Goal: Transaction & Acquisition: Purchase product/service

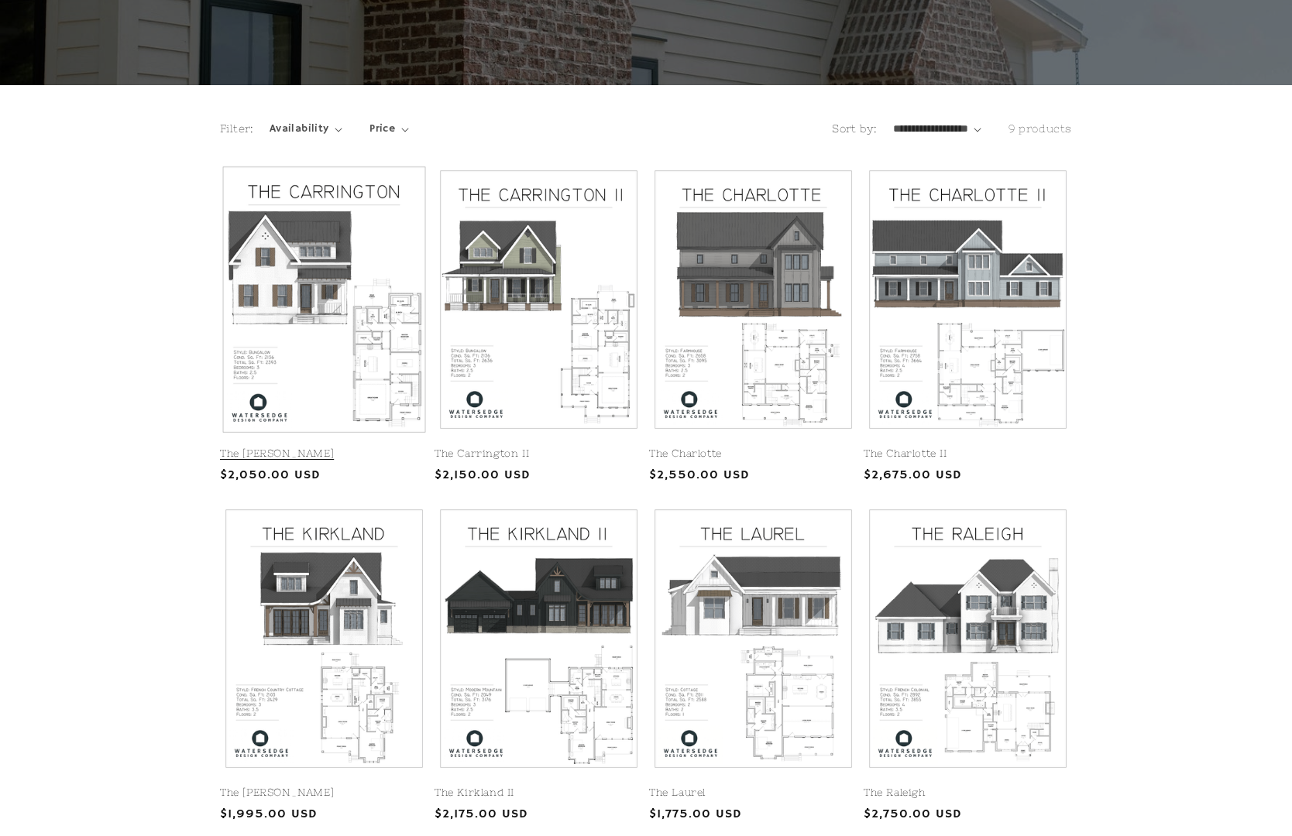
scroll to position [248, 0]
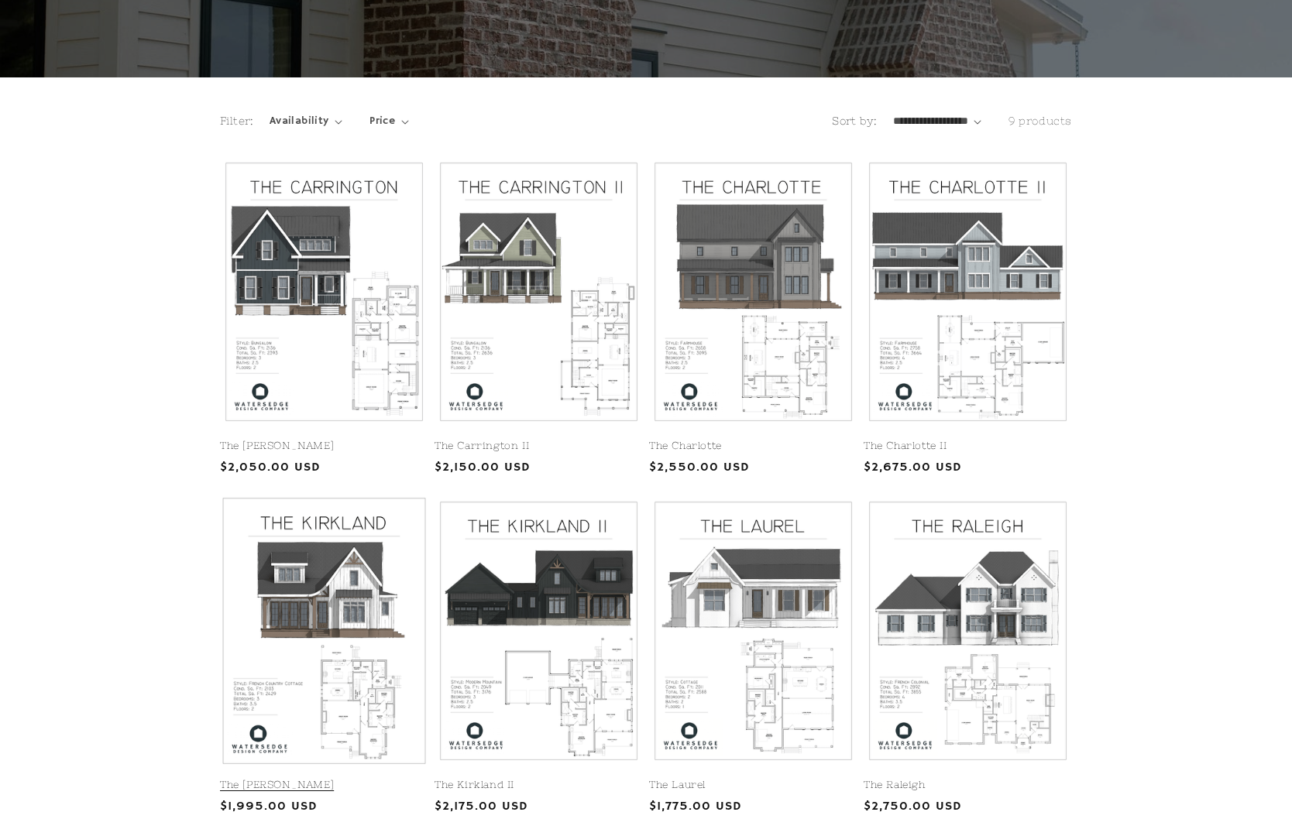
click at [299, 779] on link "The [PERSON_NAME]" at bounding box center [324, 785] width 208 height 13
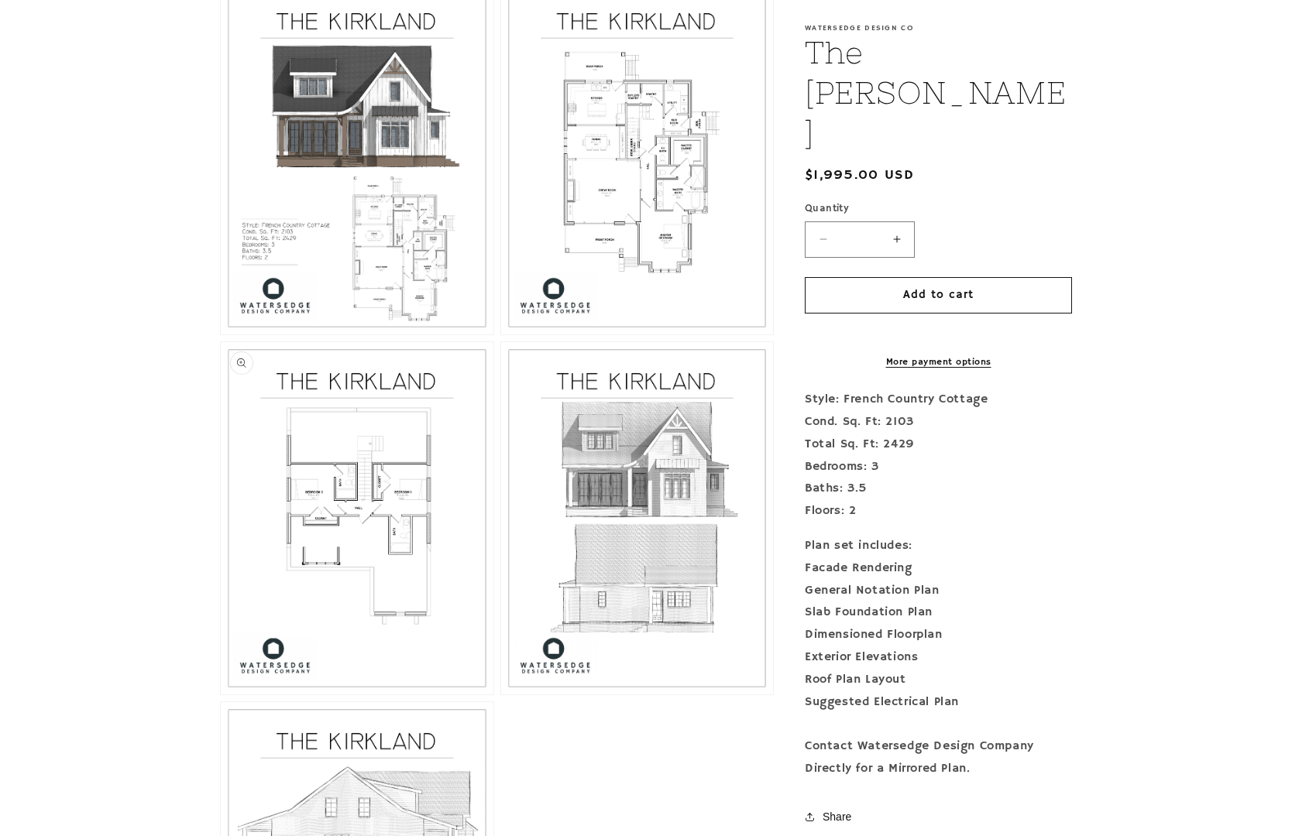
scroll to position [1097, 0]
click at [221, 695] on button "Open media 4 in modal" at bounding box center [221, 695] width 0 height 0
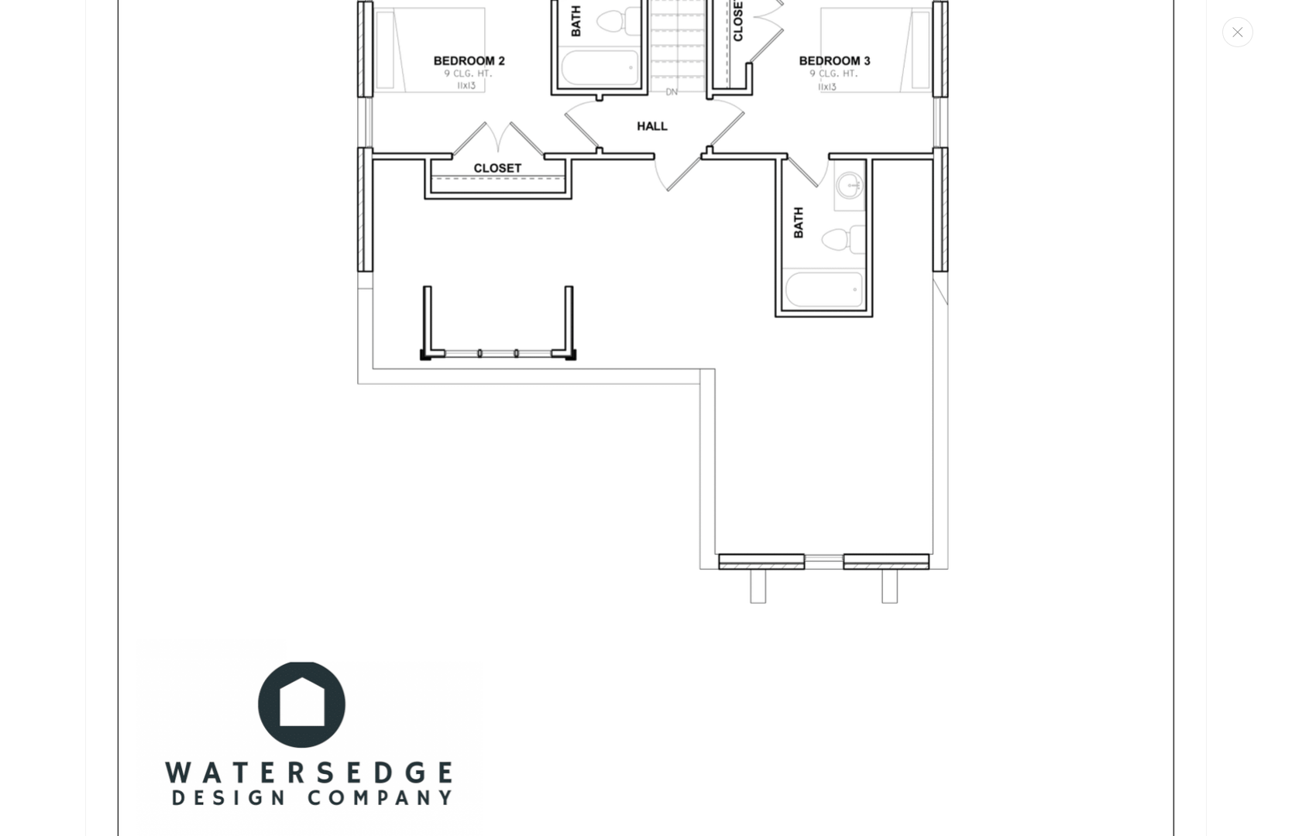
scroll to position [4955, 0]
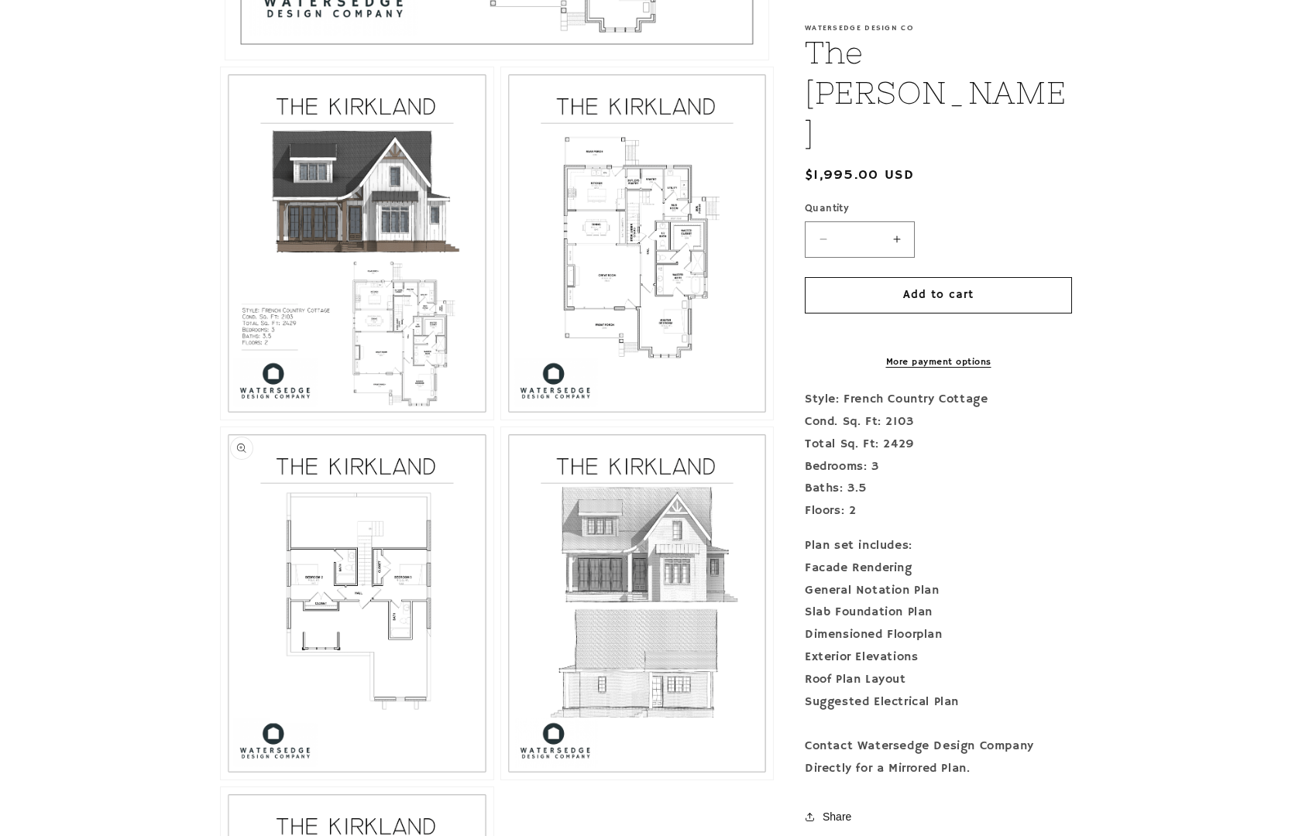
scroll to position [1014, 0]
click at [221, 778] on button "Open media 4 in modal" at bounding box center [221, 778] width 0 height 0
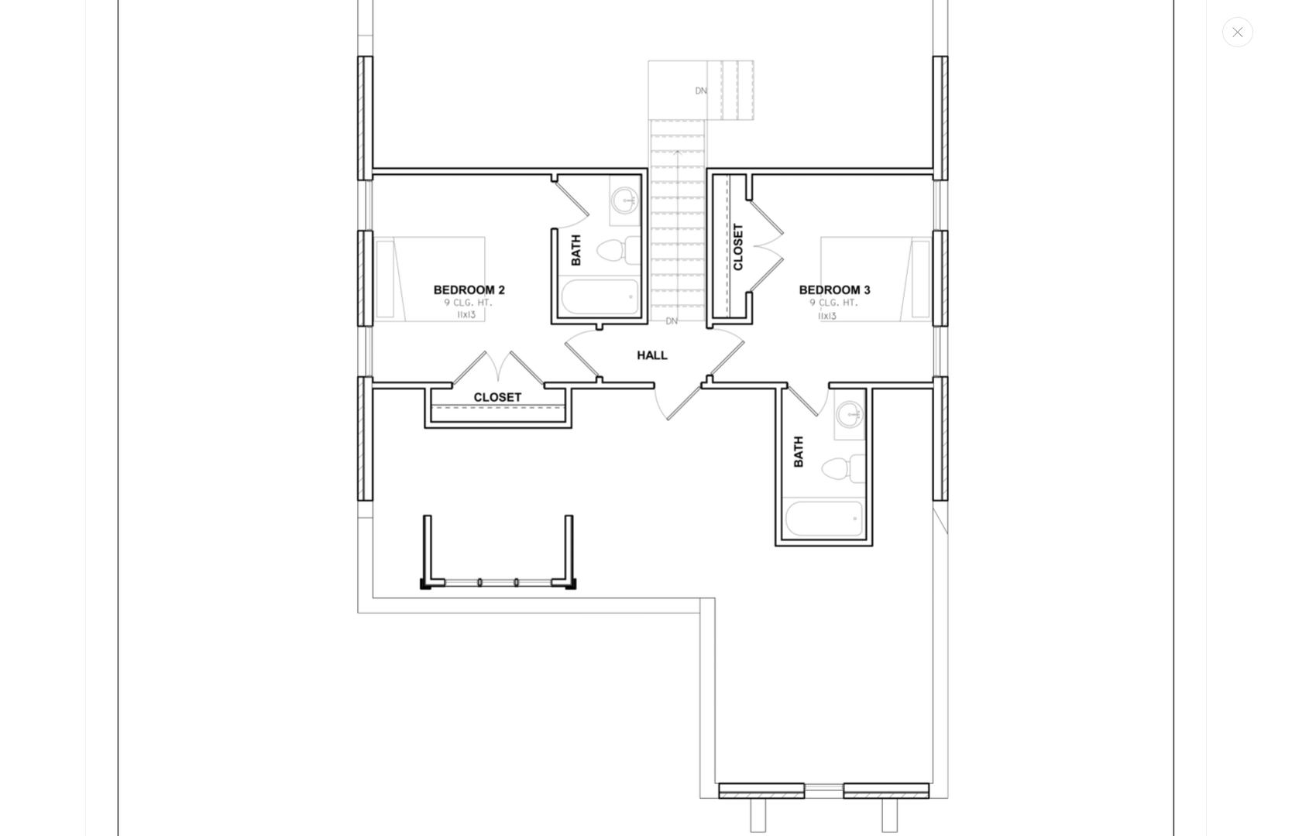
scroll to position [4730, 0]
click at [310, 214] on img "Media gallery" at bounding box center [645, 397] width 1121 height 1451
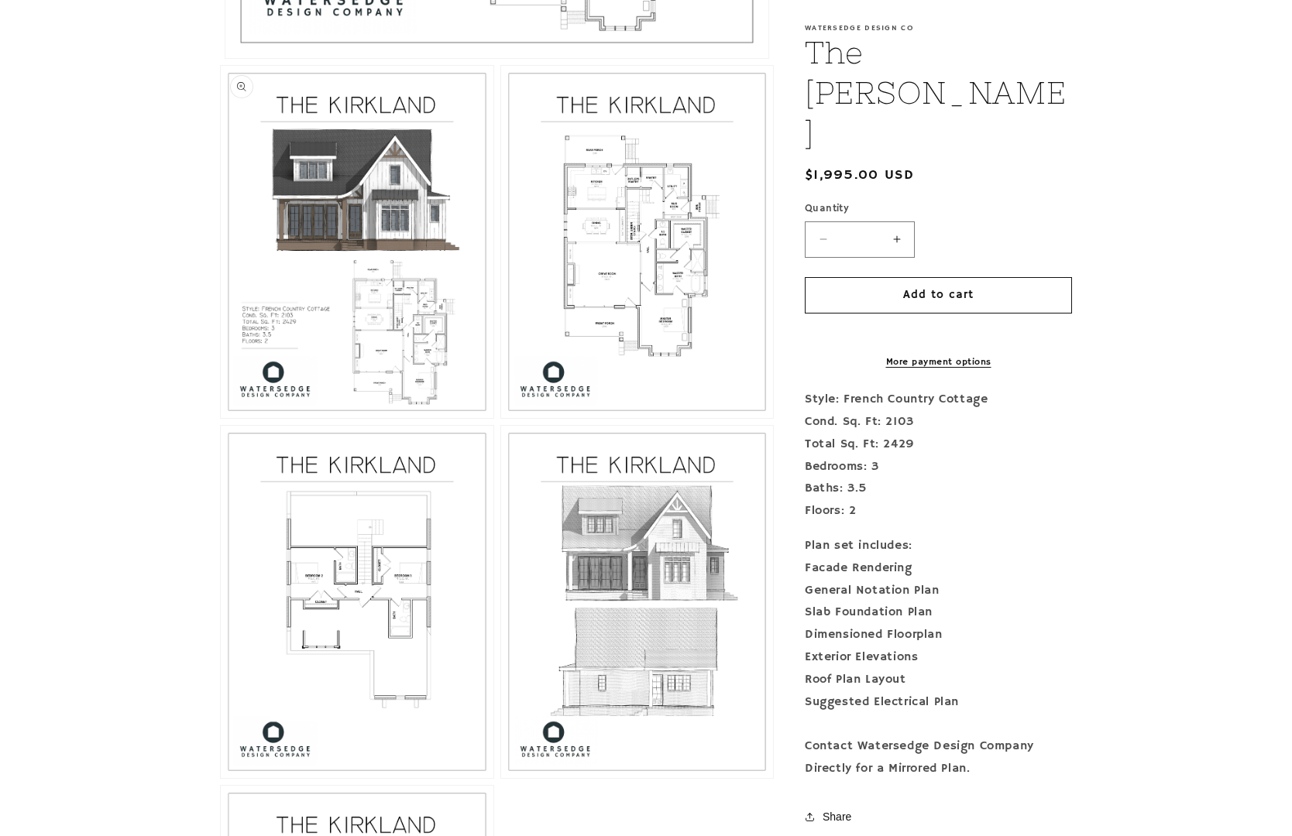
scroll to position [1008, 0]
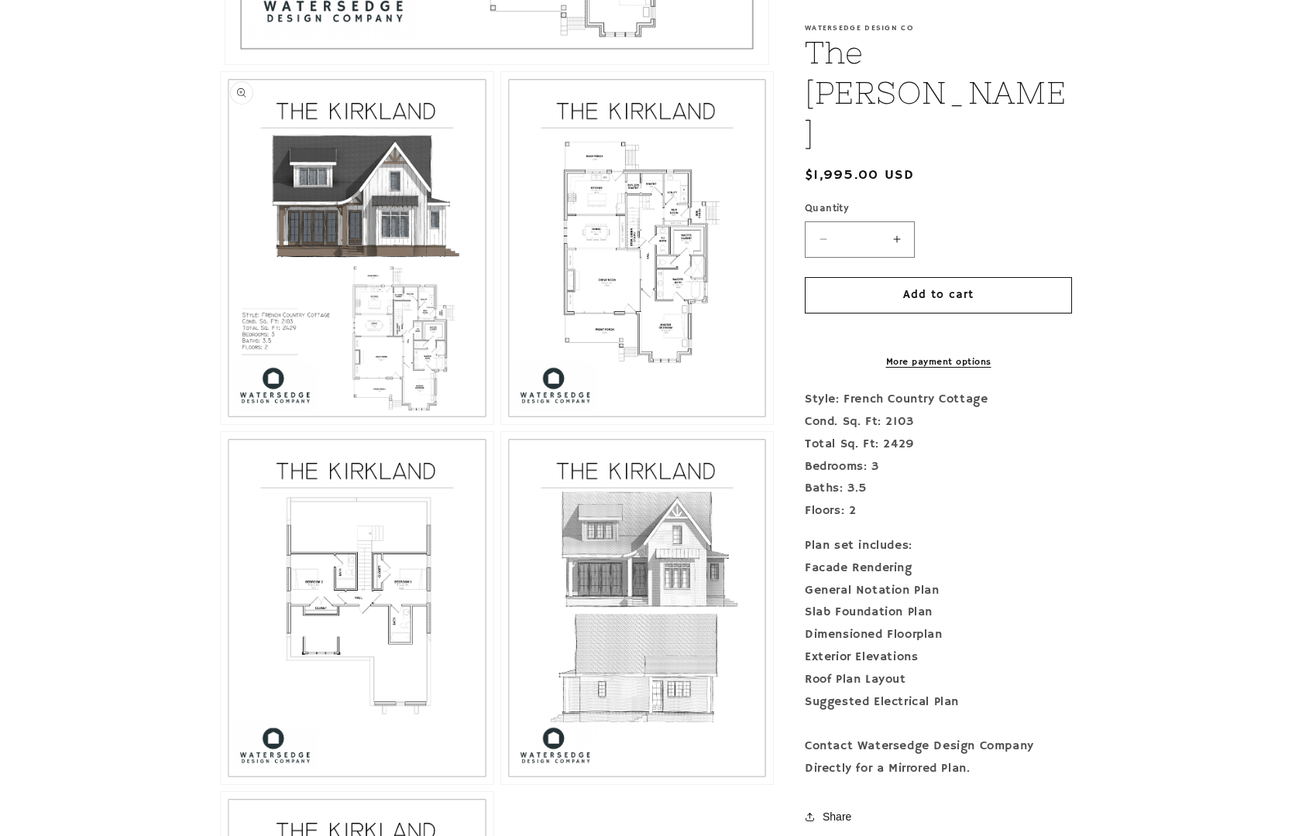
click at [221, 424] on button "Open media 2 in modal" at bounding box center [221, 424] width 0 height 0
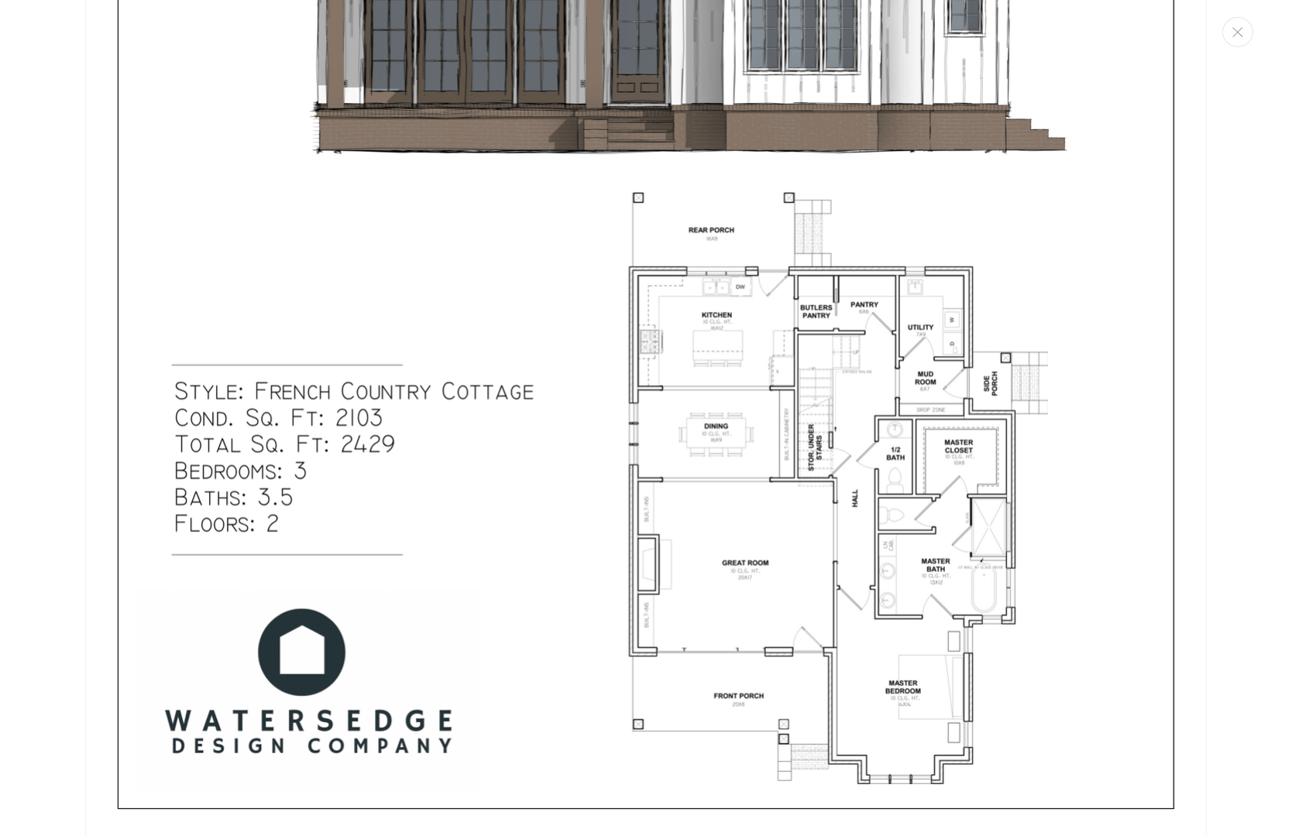
scroll to position [2090, 0]
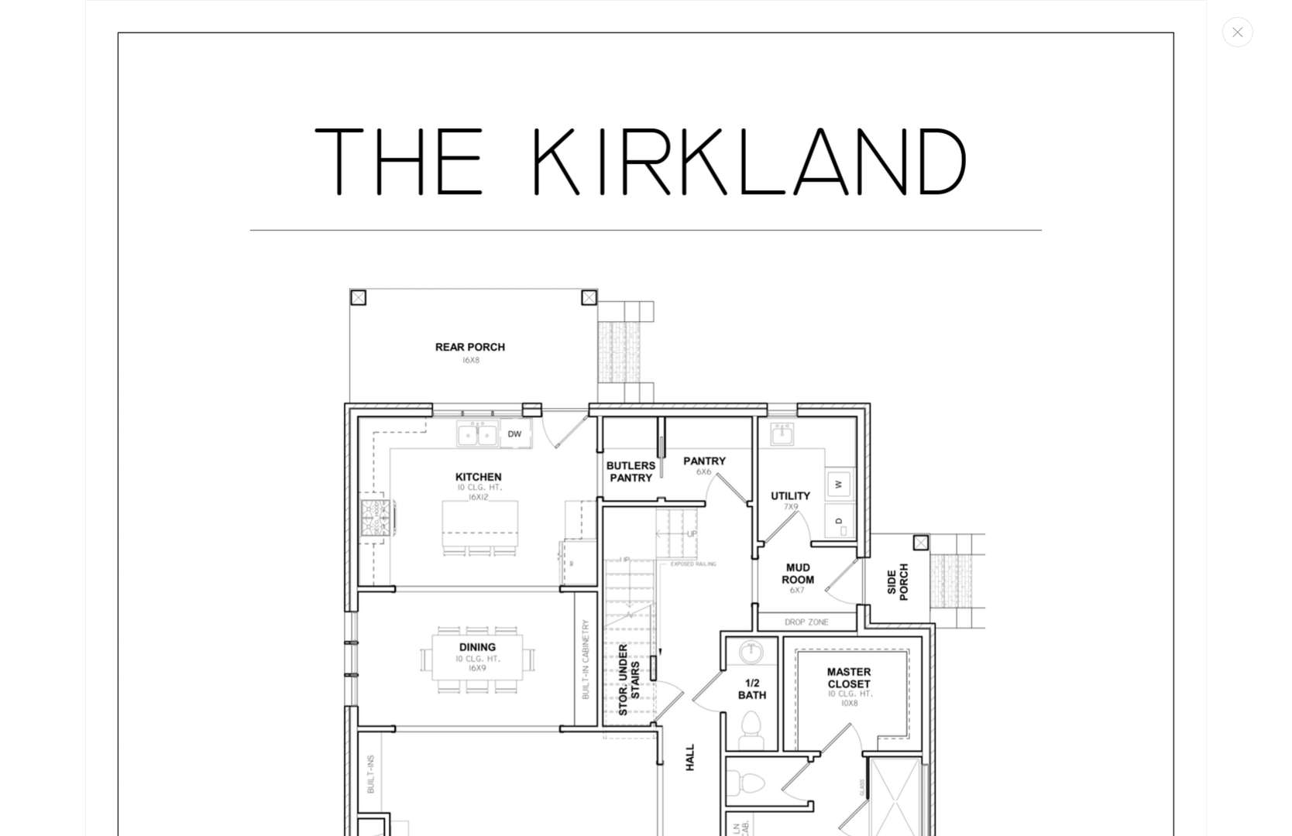
click at [563, 436] on img "Media gallery" at bounding box center [645, 725] width 1121 height 1451
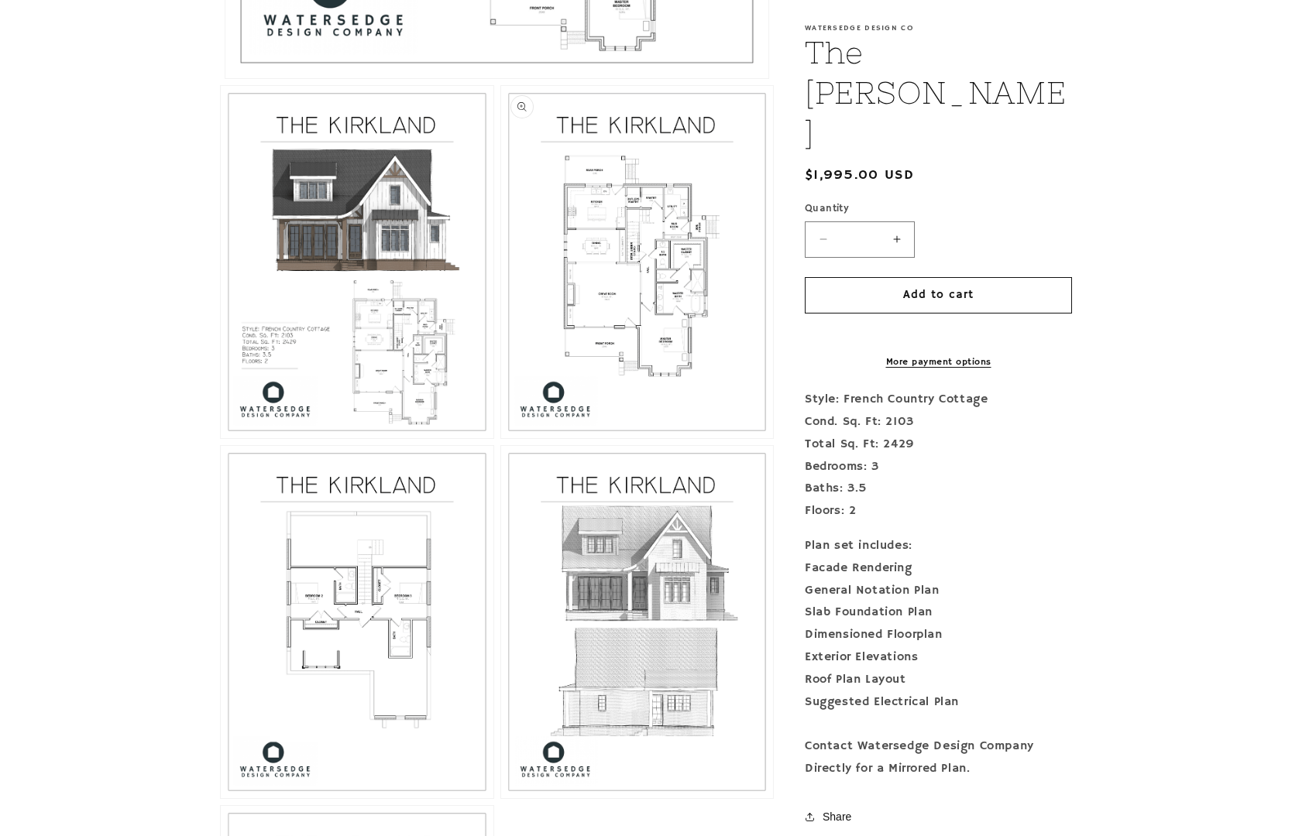
scroll to position [992, 0]
click at [501, 440] on button "Open media 3 in modal" at bounding box center [501, 440] width 0 height 0
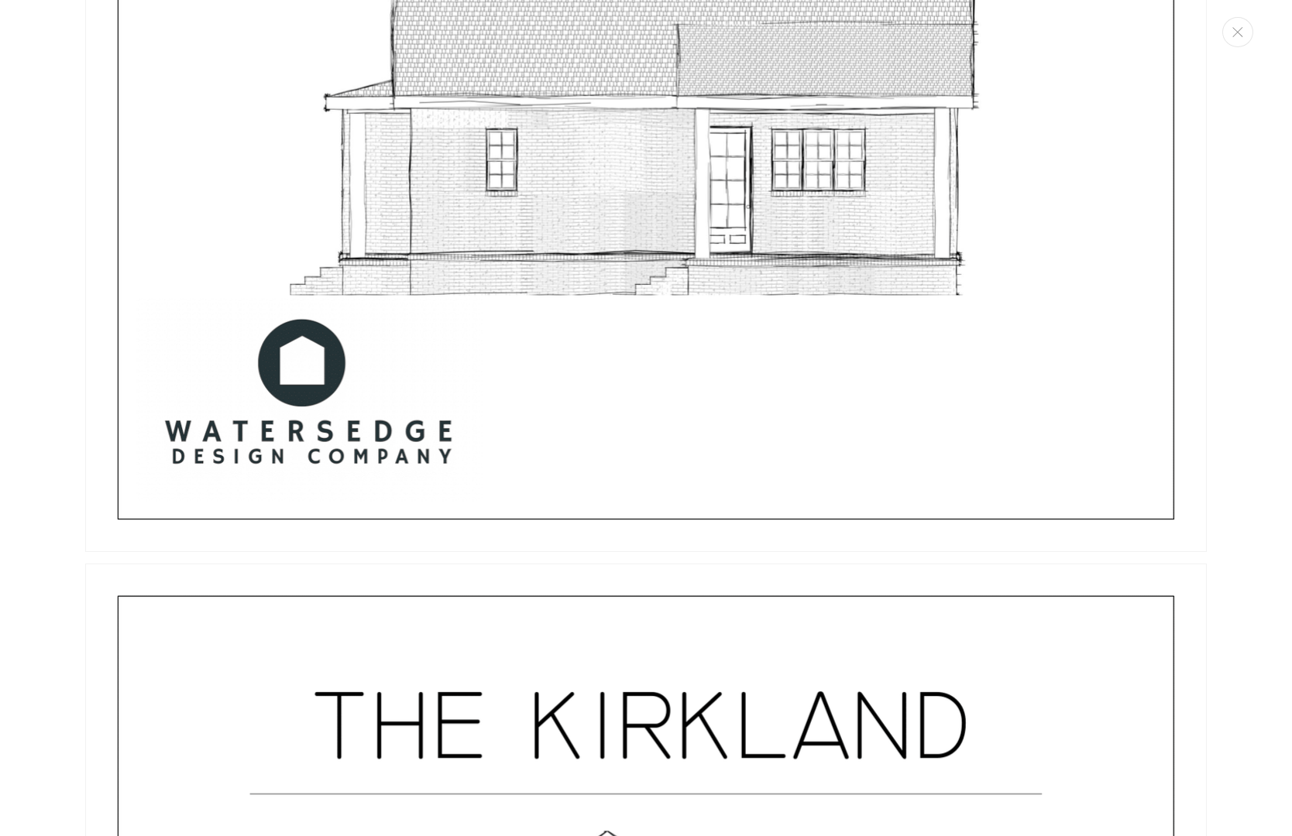
scroll to position [6760, 0]
